Goal: Information Seeking & Learning: Learn about a topic

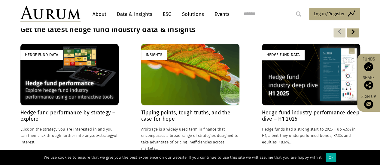
scroll to position [428, 0]
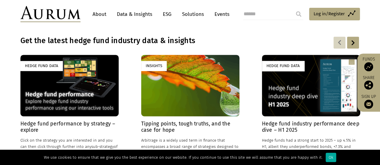
click at [59, 97] on div "Hedge Fund Data" at bounding box center [69, 85] width 98 height 61
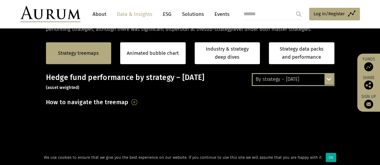
scroll to position [142, 0]
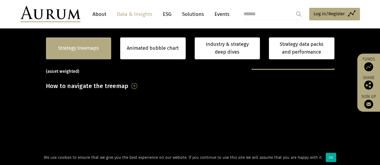
click at [81, 48] on link "Strategy treemaps" at bounding box center [78, 48] width 41 height 8
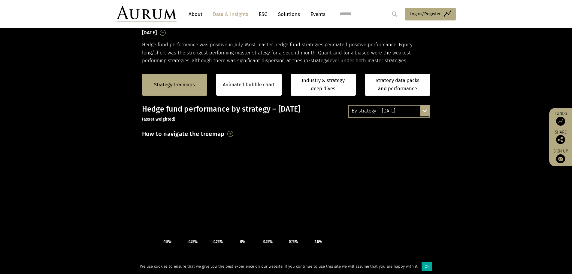
scroll to position [91, 0]
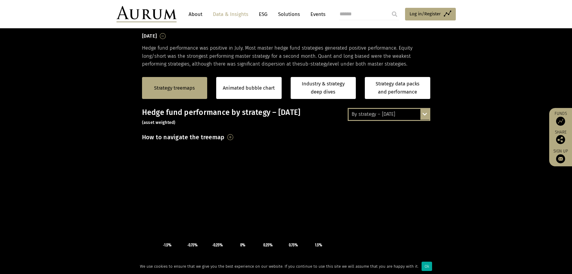
click at [225, 138] on h3 "How to navigate the treemap" at bounding box center [183, 137] width 83 height 10
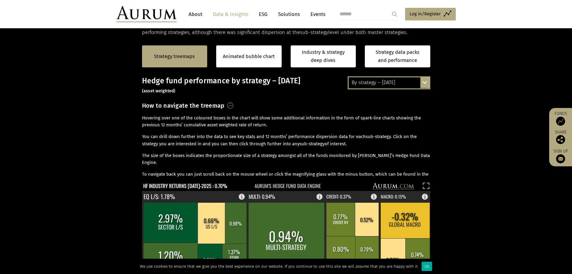
scroll to position [120, 0]
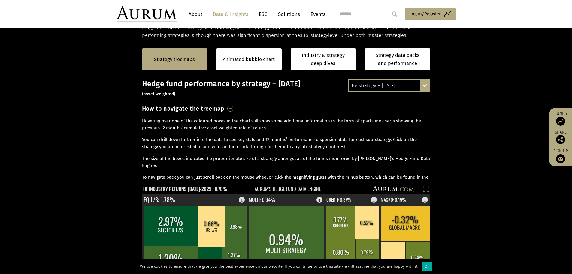
click at [380, 87] on div "By strategy – July 2025 By strategy – July 2025 By strategy – year to date 2016…" at bounding box center [389, 85] width 83 height 13
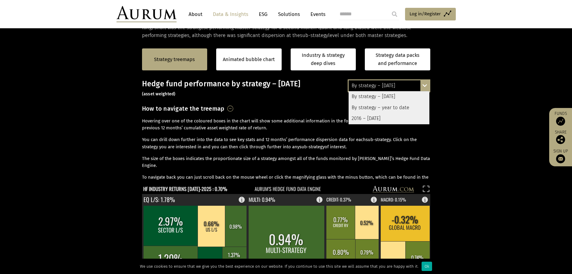
click at [373, 117] on div "2016 – [DATE]" at bounding box center [389, 118] width 81 height 11
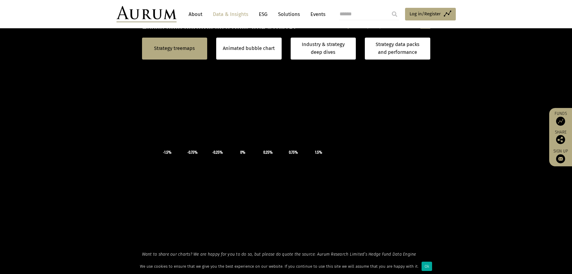
scroll to position [162, 0]
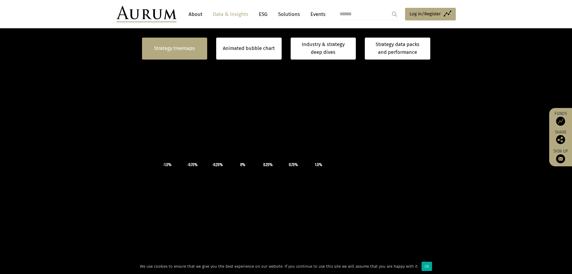
click at [171, 47] on link "Strategy treemaps" at bounding box center [174, 48] width 41 height 8
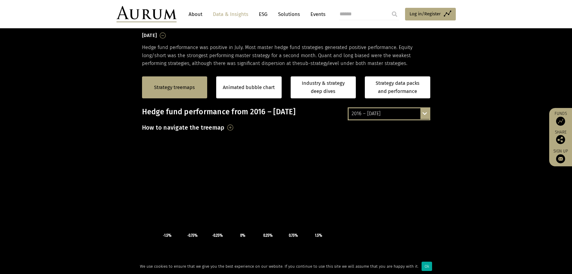
scroll to position [91, 0]
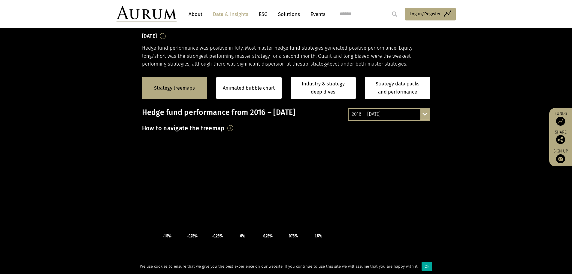
click at [225, 130] on h3 "How to navigate the treemap" at bounding box center [183, 128] width 83 height 10
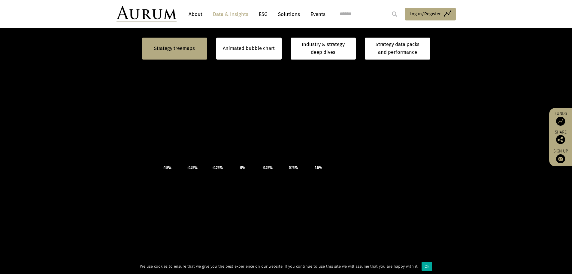
scroll to position [187, 0]
click at [208, 160] on icon "×" at bounding box center [243, 138] width 90 height 45
click at [210, 99] on div "×" at bounding box center [243, 116] width 202 height 90
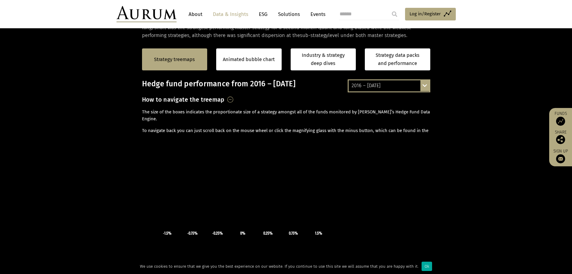
scroll to position [114, 0]
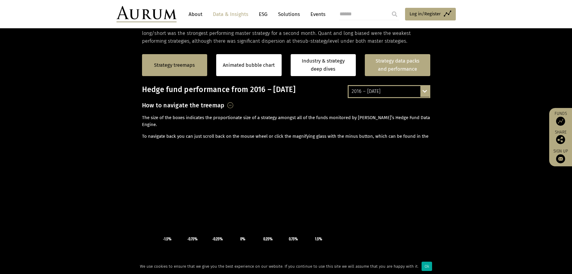
click at [380, 63] on link "Strategy data packs and performance" at bounding box center [397, 65] width 65 height 22
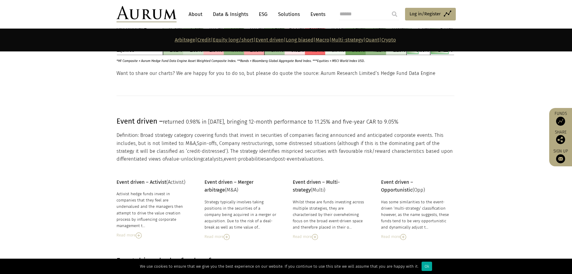
scroll to position [1277, 0]
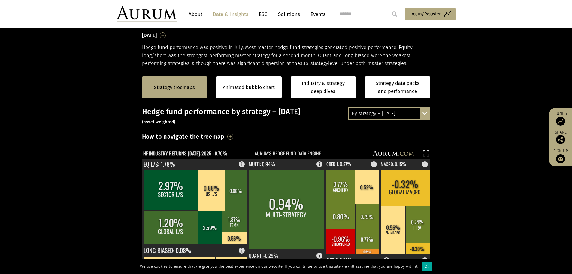
scroll to position [91, 0]
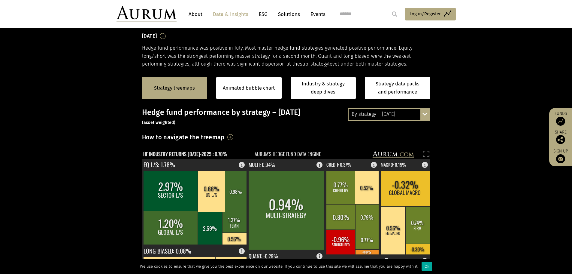
click at [425, 115] on div "By strategy – [DATE] By strategy – [DATE] By strategy – year to date 2016 – [DA…" at bounding box center [389, 114] width 83 height 13
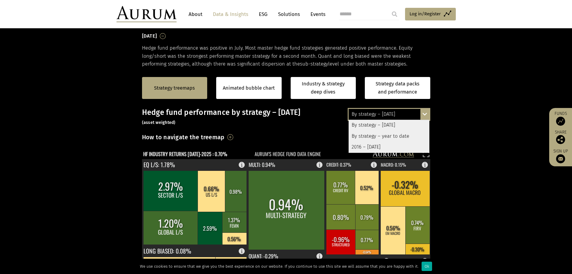
click at [384, 146] on div "2016 – July 2025" at bounding box center [389, 146] width 81 height 11
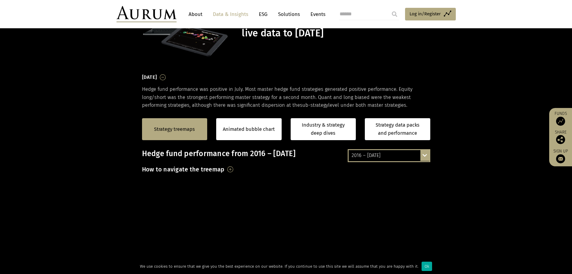
scroll to position [1, 0]
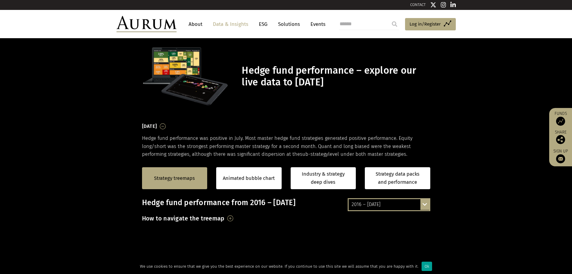
click at [423, 268] on div "Ok" at bounding box center [427, 265] width 11 height 9
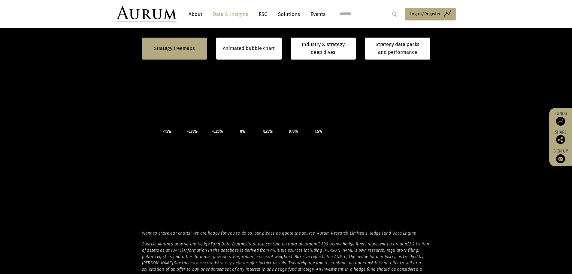
scroll to position [211, 0]
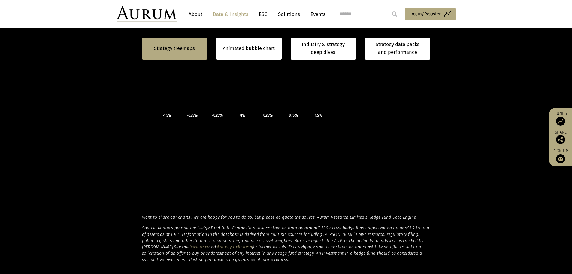
click at [276, 112] on td "0.25%" at bounding box center [268, 115] width 25 height 6
click at [251, 93] on icon "×" at bounding box center [243, 88] width 90 height 45
click at [244, 87] on icon "×" at bounding box center [243, 88] width 90 height 45
drag, startPoint x: 240, startPoint y: 84, endPoint x: 235, endPoint y: 85, distance: 5.1
click at [235, 85] on icon "×" at bounding box center [243, 88] width 90 height 45
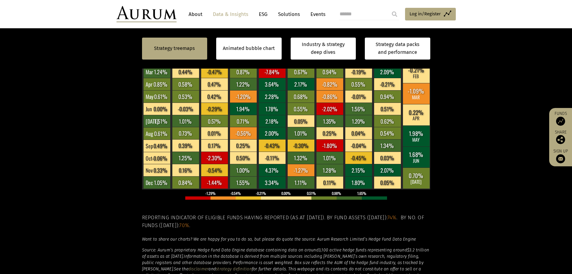
scroll to position [0, 0]
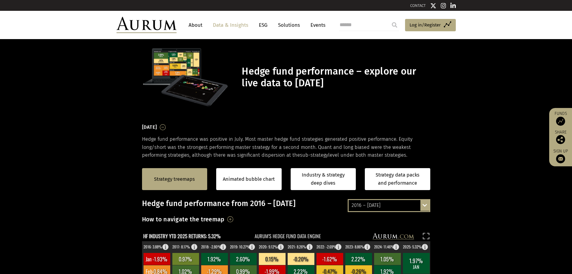
drag, startPoint x: 572, startPoint y: 50, endPoint x: 576, endPoint y: 62, distance: 12.7
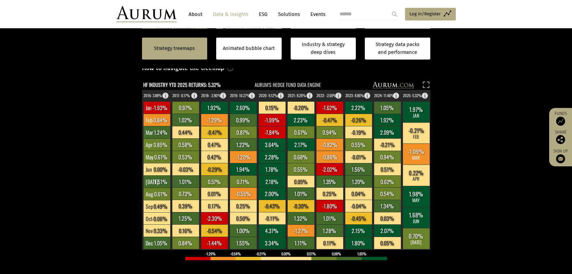
scroll to position [136, 0]
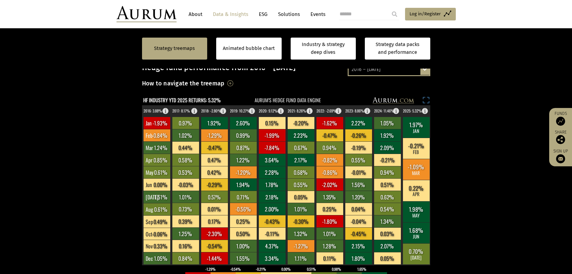
click at [427, 99] on rect at bounding box center [426, 101] width 8 height 8
click at [425, 72] on div "2016 – July 2025 By strategy – July 2025 By strategy – year to date 2016 – July…" at bounding box center [389, 69] width 83 height 13
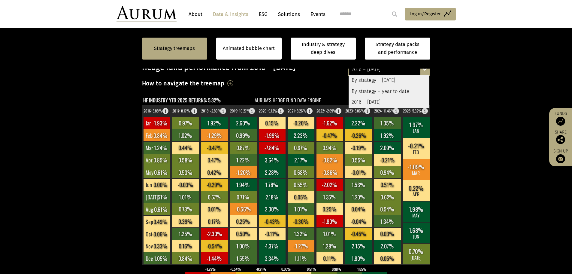
click at [376, 90] on div "By strategy – year to date" at bounding box center [389, 91] width 81 height 11
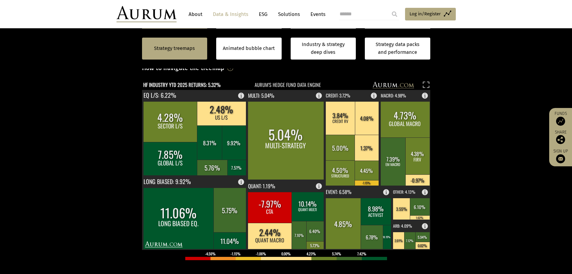
scroll to position [158, 0]
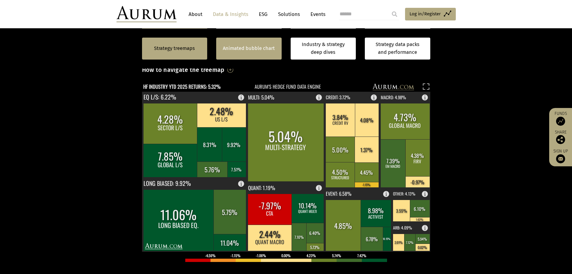
click at [256, 47] on link "Animated bubble chart" at bounding box center [249, 48] width 52 height 8
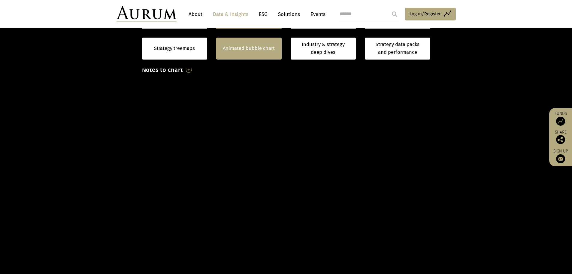
scroll to position [156, 0]
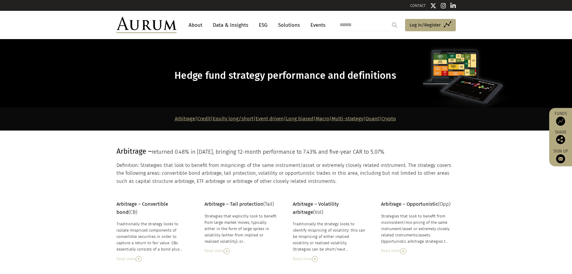
click at [227, 24] on link "Data & Insights" at bounding box center [230, 25] width 41 height 11
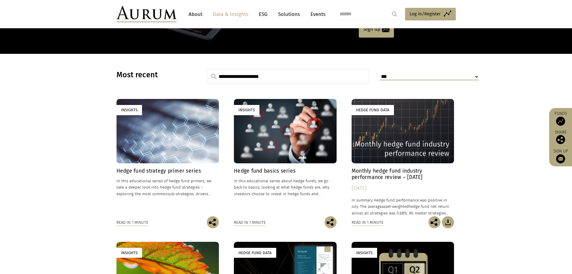
scroll to position [158, 0]
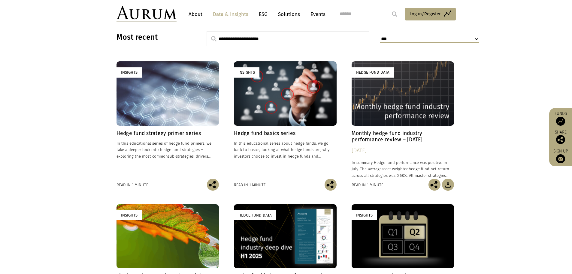
click at [279, 108] on div "Insights" at bounding box center [285, 93] width 103 height 64
click at [289, 95] on div "Insights" at bounding box center [285, 93] width 103 height 64
click at [145, 126] on link "Insights Hedge fund strategy primer series In this educational series of hedge …" at bounding box center [167, 119] width 103 height 117
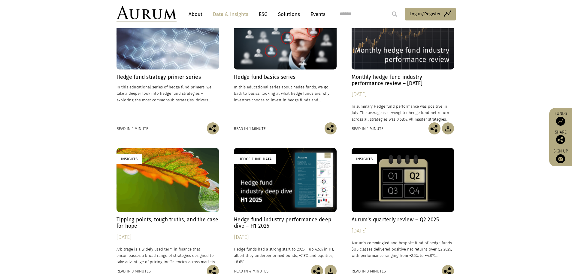
scroll to position [221, 0]
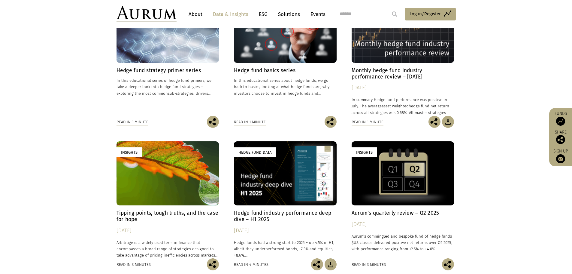
click at [398, 176] on div "Insights" at bounding box center [403, 173] width 103 height 64
click at [257, 66] on link "Insights Hedge fund basics series In this educational series about hedge funds,…" at bounding box center [285, 56] width 103 height 117
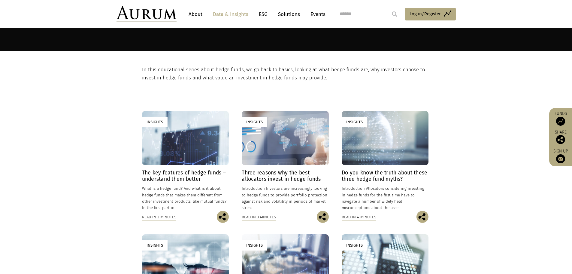
scroll to position [69, 0]
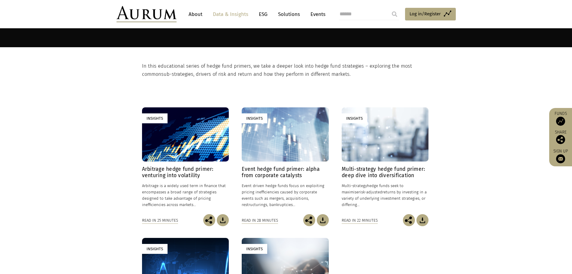
scroll to position [77, 0]
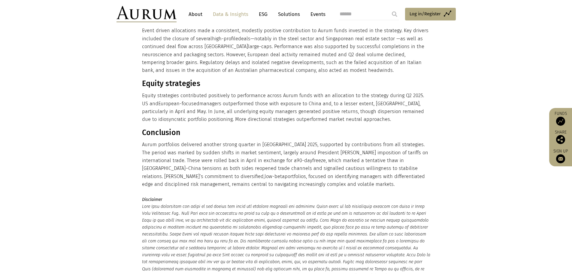
scroll to position [477, 0]
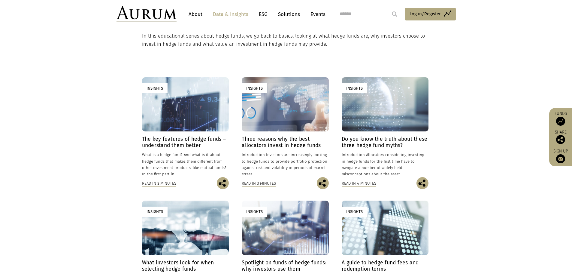
scroll to position [111, 0]
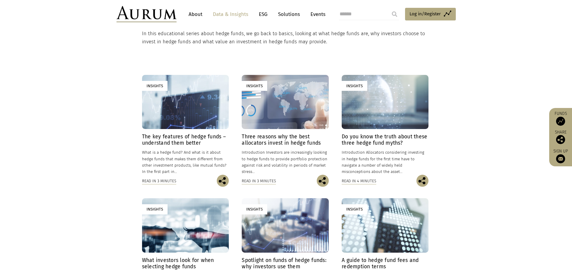
click at [277, 111] on div "Insights" at bounding box center [285, 102] width 87 height 54
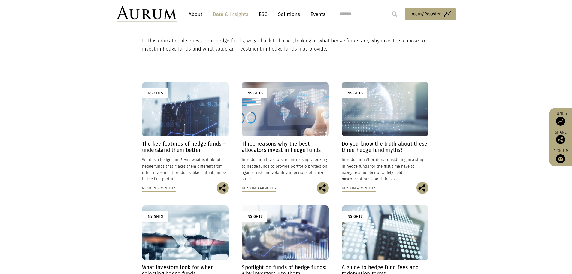
scroll to position [99, 0]
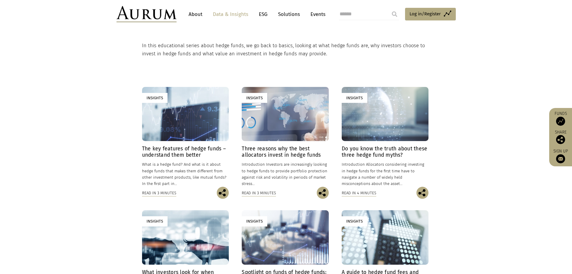
click at [387, 150] on h4 "Do you know the truth about these three hedge fund myths?" at bounding box center [385, 151] width 87 height 13
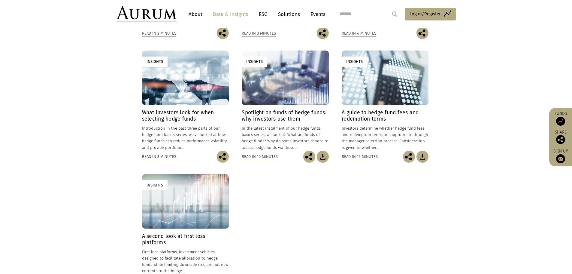
scroll to position [260, 0]
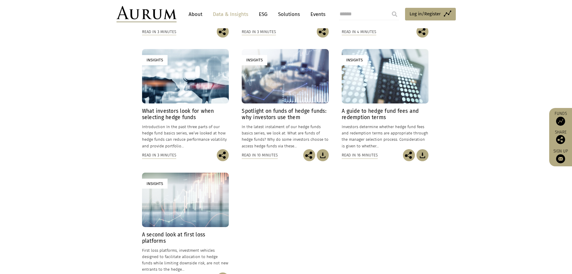
click at [274, 110] on h4 "Spotlight on funds of hedge funds: why investors use them" at bounding box center [285, 114] width 87 height 13
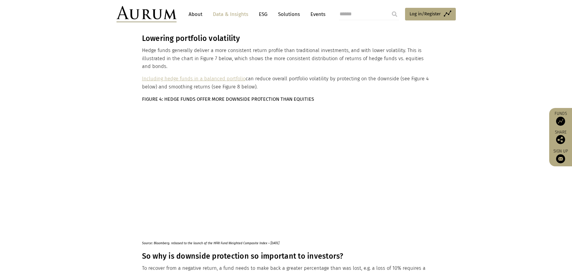
scroll to position [613, 0]
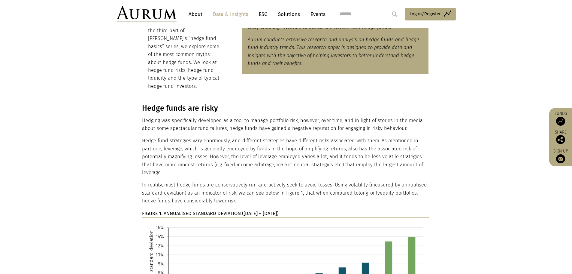
scroll to position [173, 0]
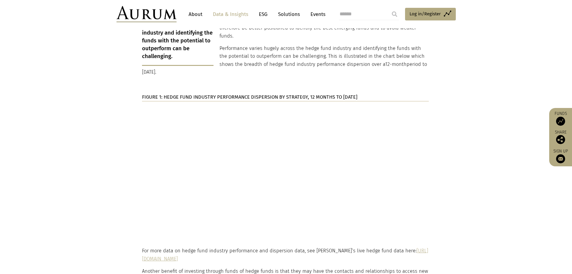
scroll to position [862, 0]
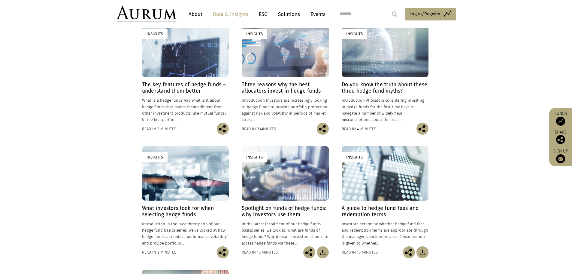
scroll to position [156, 0]
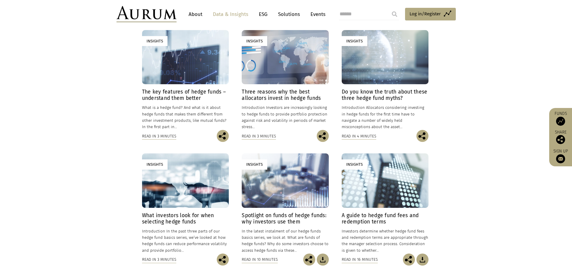
click at [391, 53] on div "Insights" at bounding box center [385, 57] width 87 height 54
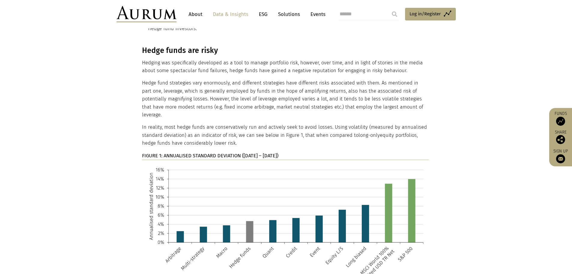
scroll to position [250, 0]
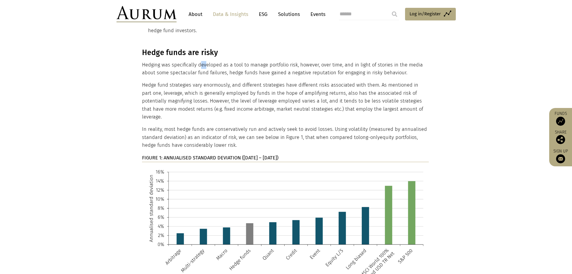
drag, startPoint x: 201, startPoint y: 57, endPoint x: 215, endPoint y: 55, distance: 14.3
click at [207, 61] on p "Hedging was specifically developed as a tool to manage portfolio risk, however,…" at bounding box center [285, 69] width 287 height 16
drag, startPoint x: 152, startPoint y: 79, endPoint x: 244, endPoint y: 129, distance: 104.9
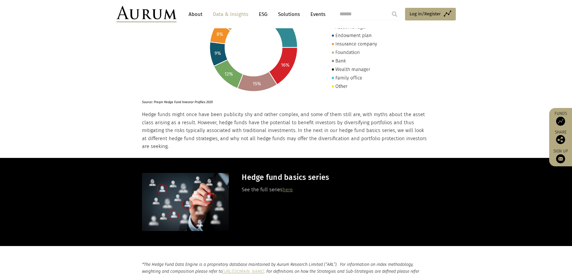
scroll to position [843, 0]
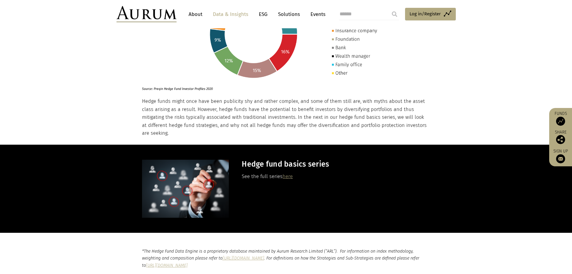
click at [291, 173] on link "here" at bounding box center [288, 176] width 10 height 6
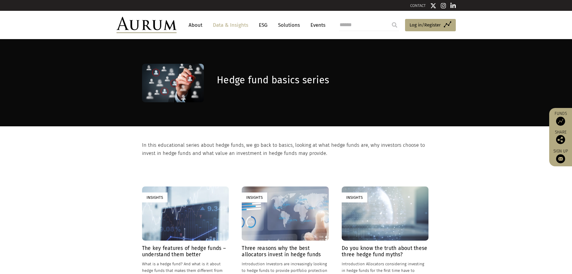
click at [160, 24] on img at bounding box center [146, 25] width 60 height 16
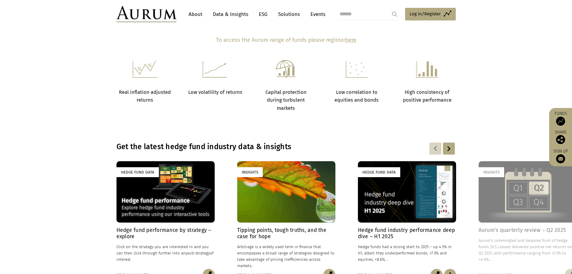
scroll to position [379, 0]
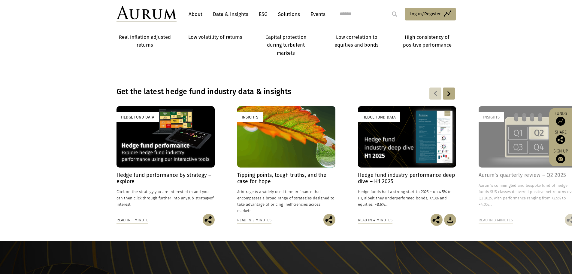
click at [382, 141] on div "Hedge Fund Data" at bounding box center [407, 136] width 98 height 61
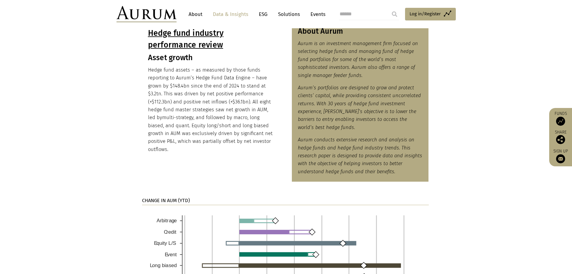
scroll to position [414, 0]
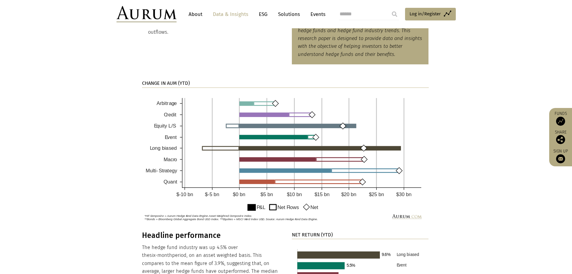
click at [472, 113] on section "CHANGE IN AUM (YTD)" at bounding box center [286, 151] width 572 height 159
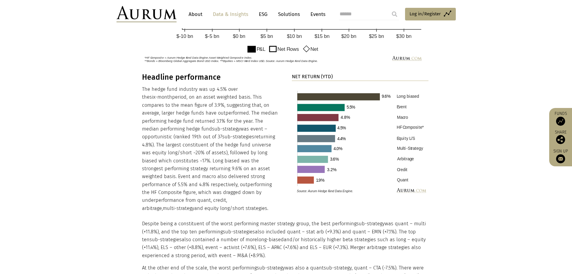
scroll to position [575, 0]
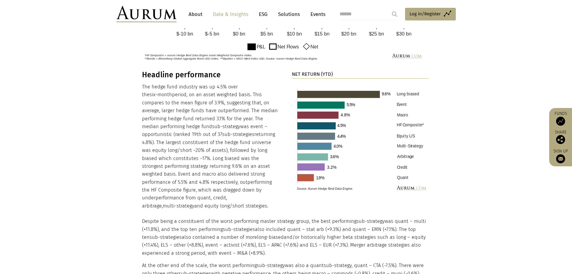
click at [218, 94] on p "The hedge fund industry was up 4.5% over the six-month period, on an asset weig…" at bounding box center [210, 146] width 137 height 127
click at [224, 104] on p "The hedge fund industry was up 4.5% over the six-month period, on an asset weig…" at bounding box center [210, 146] width 137 height 127
click at [163, 113] on p "The hedge fund industry was up 4.5% over the six-month period, on an asset weig…" at bounding box center [210, 146] width 137 height 127
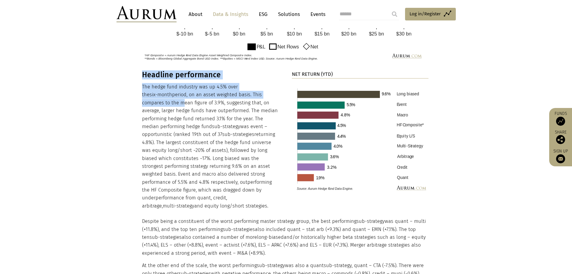
drag, startPoint x: 142, startPoint y: 106, endPoint x: 213, endPoint y: 107, distance: 71.5
click at [143, 106] on div "Headline performance The hedge fund industry was up 4.5% over the six-month per…" at bounding box center [286, 232] width 300 height 324
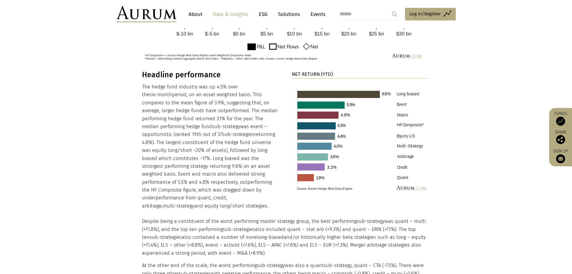
click at [200, 107] on p "The hedge fund industry was up 4.5% over the six-month period, on an asset weig…" at bounding box center [210, 146] width 137 height 127
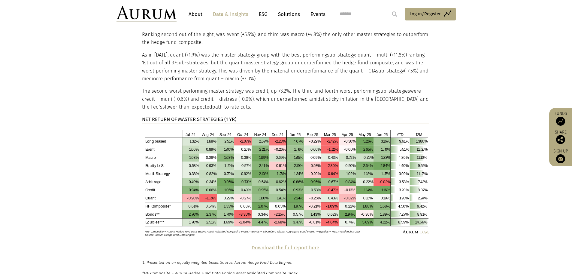
scroll to position [1218, 0]
